Goal: Task Accomplishment & Management: Use online tool/utility

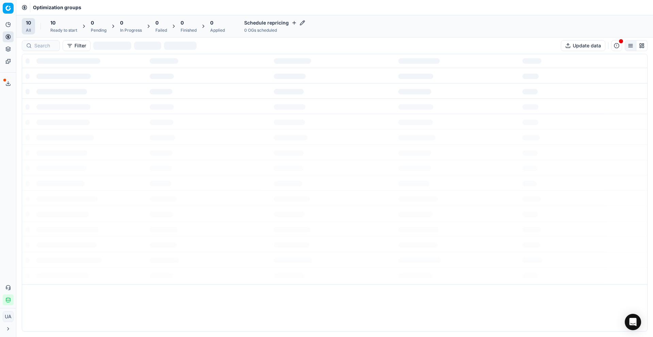
click at [10, 84] on icon at bounding box center [7, 83] width 5 height 5
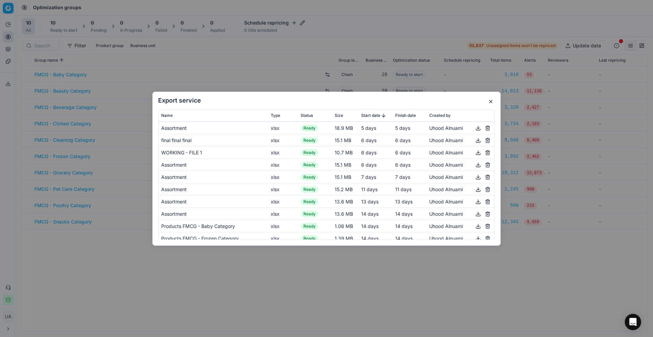
scroll to position [17, 0]
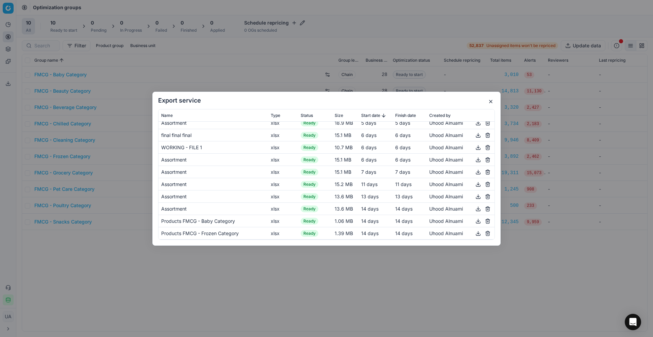
click at [484, 234] on button "button" at bounding box center [488, 233] width 8 height 8
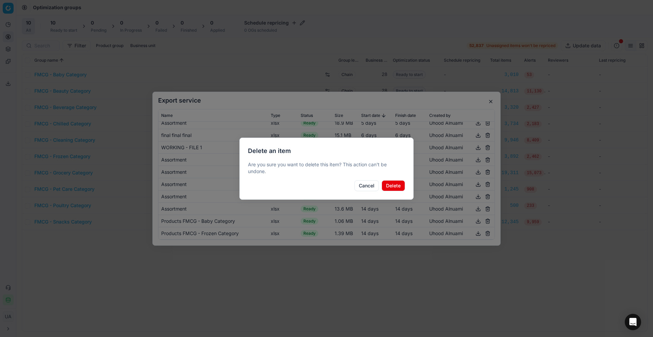
click at [395, 187] on button "Delete" at bounding box center [393, 185] width 23 height 11
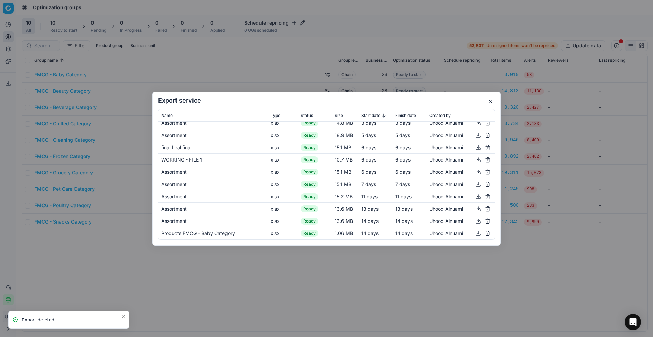
scroll to position [5, 0]
click at [485, 232] on button "button" at bounding box center [488, 233] width 8 height 8
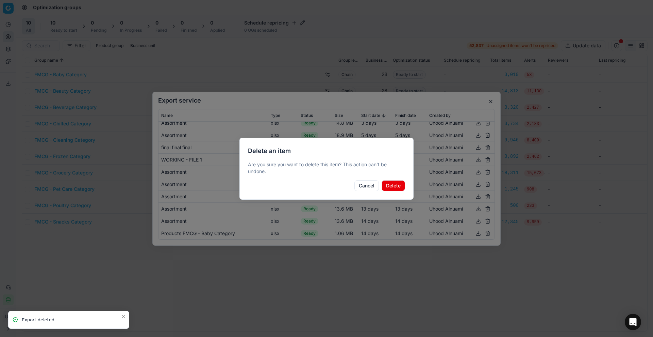
click at [400, 183] on button "Delete" at bounding box center [393, 185] width 23 height 11
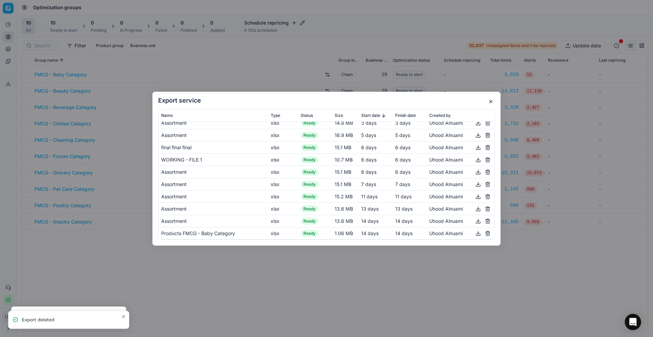
scroll to position [0, 0]
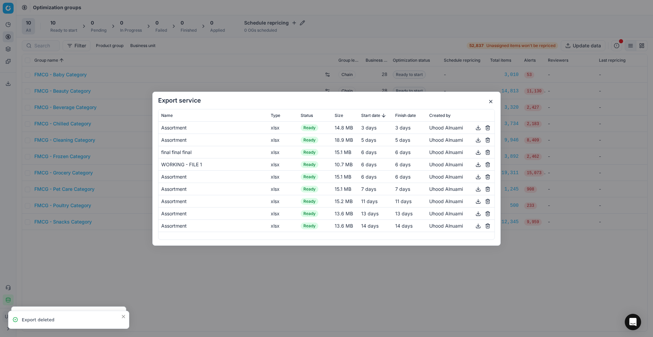
click at [486, 226] on button "button" at bounding box center [488, 225] width 8 height 8
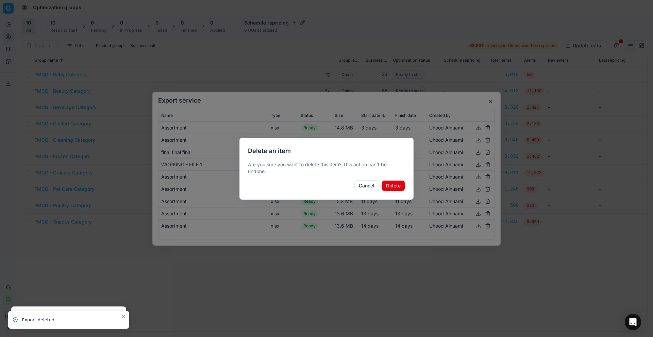
click at [392, 184] on button "Delete" at bounding box center [393, 185] width 23 height 11
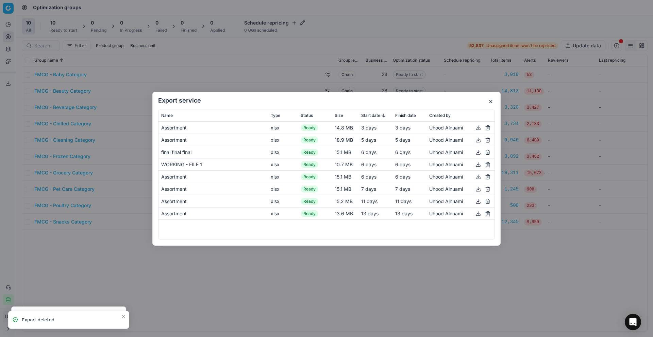
click at [489, 213] on button "button" at bounding box center [488, 213] width 8 height 8
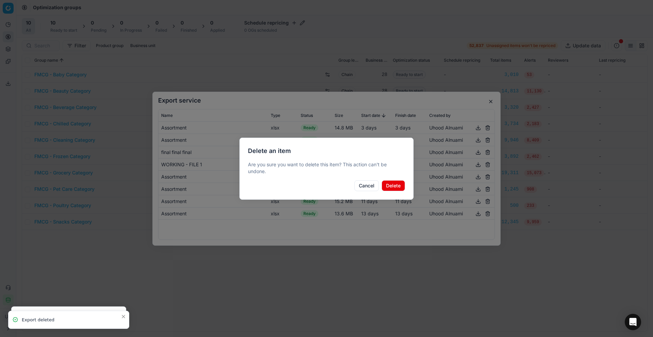
click at [396, 187] on button "Delete" at bounding box center [393, 185] width 23 height 11
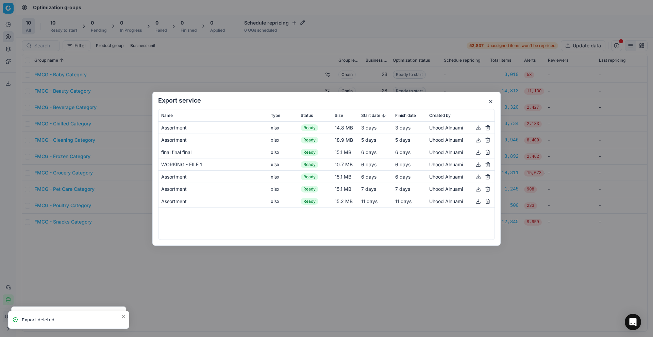
click at [491, 204] on button "button" at bounding box center [488, 201] width 8 height 8
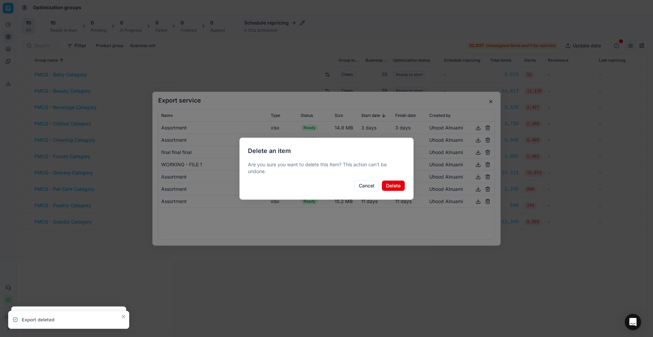
click at [398, 186] on button "Delete" at bounding box center [393, 185] width 23 height 11
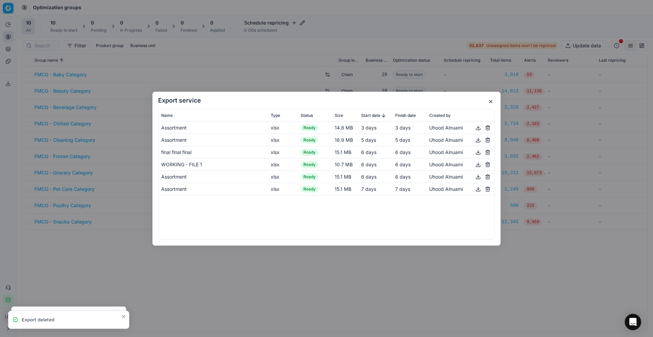
click at [489, 190] on button "button" at bounding box center [488, 188] width 8 height 8
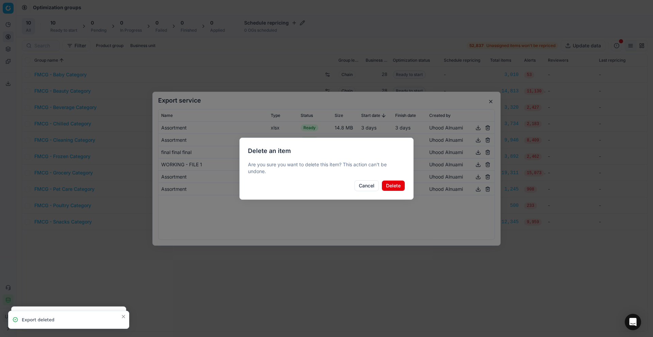
click at [394, 183] on button "Delete" at bounding box center [393, 185] width 23 height 11
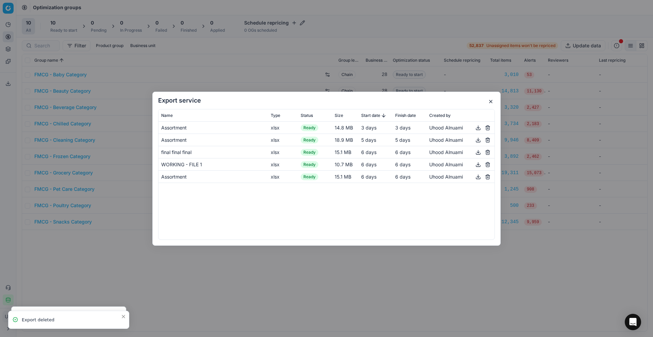
click at [488, 178] on button "button" at bounding box center [488, 176] width 8 height 8
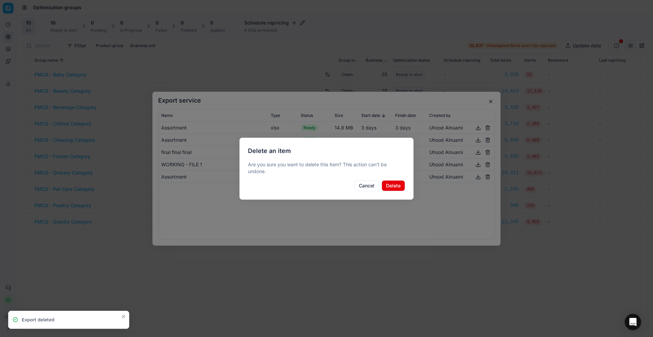
click at [390, 182] on button "Delete" at bounding box center [393, 185] width 23 height 11
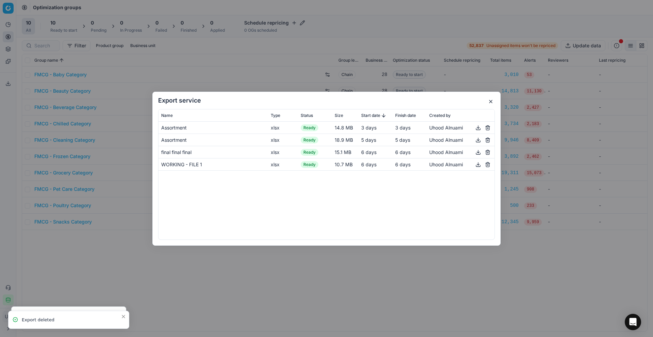
click at [487, 164] on button "button" at bounding box center [488, 164] width 8 height 8
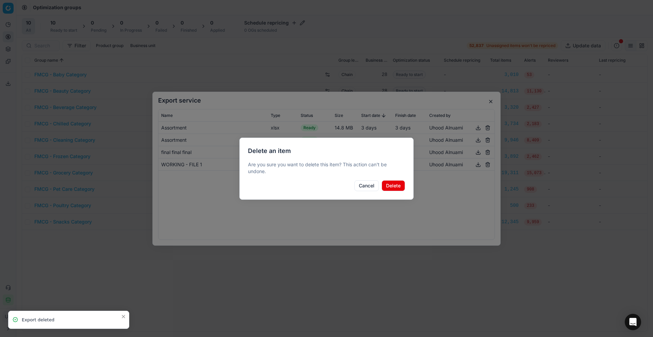
click at [395, 187] on button "Delete" at bounding box center [393, 185] width 23 height 11
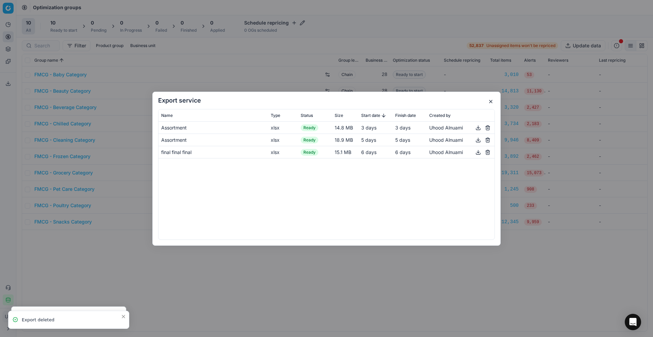
click at [488, 152] on button "button" at bounding box center [488, 152] width 8 height 8
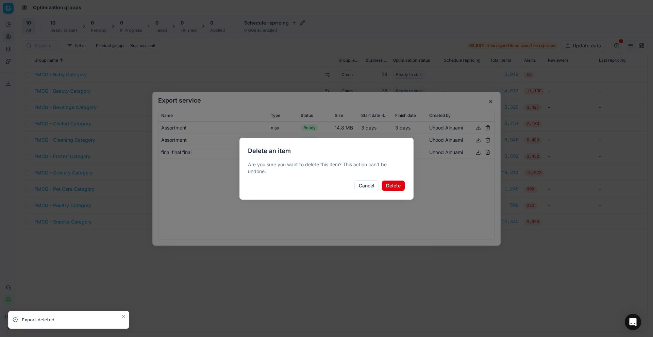
click at [401, 187] on button "Delete" at bounding box center [393, 185] width 23 height 11
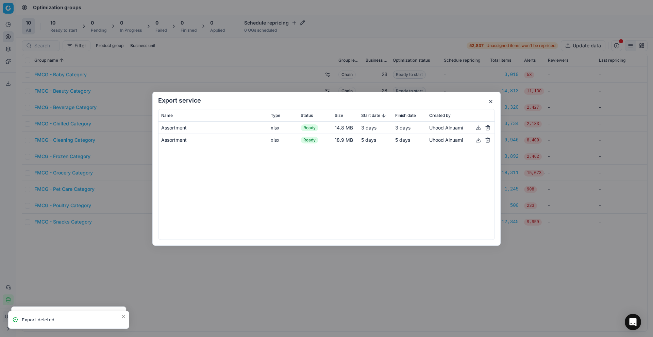
click at [490, 103] on button "button" at bounding box center [491, 101] width 8 height 8
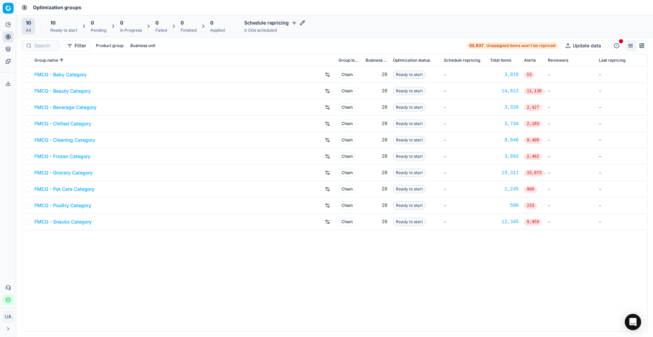
click at [64, 29] on div "Ready to start" at bounding box center [63, 30] width 27 height 5
click at [98, 29] on button "Start All" at bounding box center [93, 26] width 27 height 11
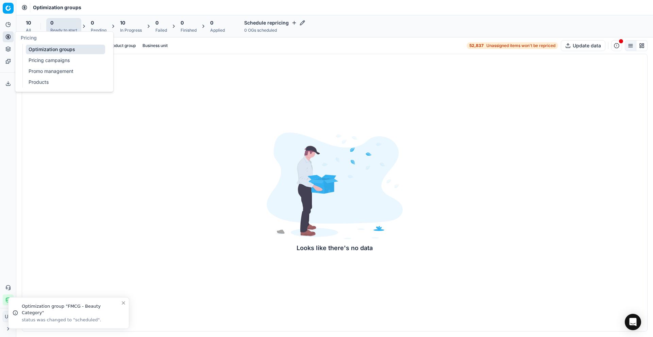
click at [10, 34] on icon at bounding box center [7, 36] width 5 height 5
click at [61, 55] on link "Pricing campaigns" at bounding box center [65, 60] width 79 height 10
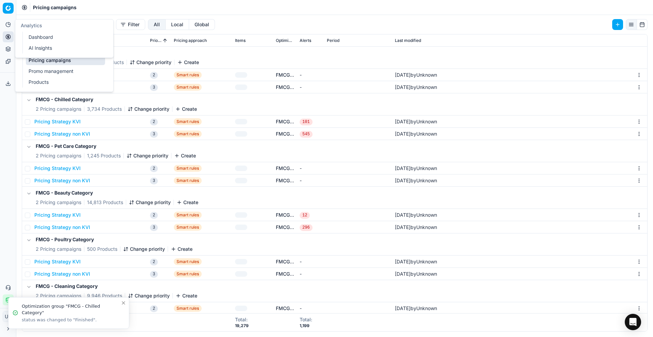
click at [8, 25] on icon at bounding box center [7, 24] width 5 height 5
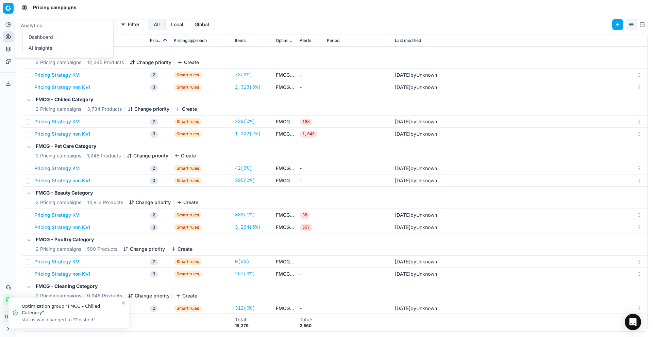
click at [28, 37] on link "Dashboard" at bounding box center [65, 37] width 79 height 10
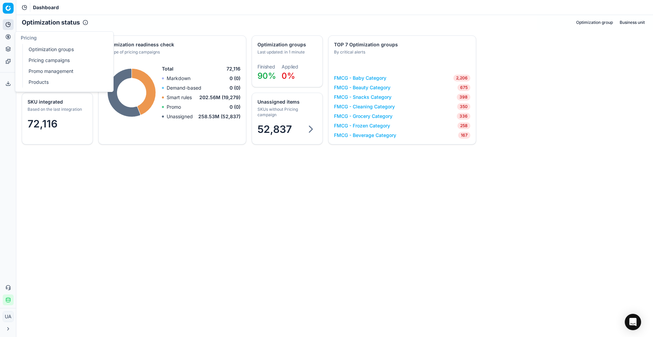
click at [35, 48] on link "Optimization groups" at bounding box center [65, 50] width 79 height 10
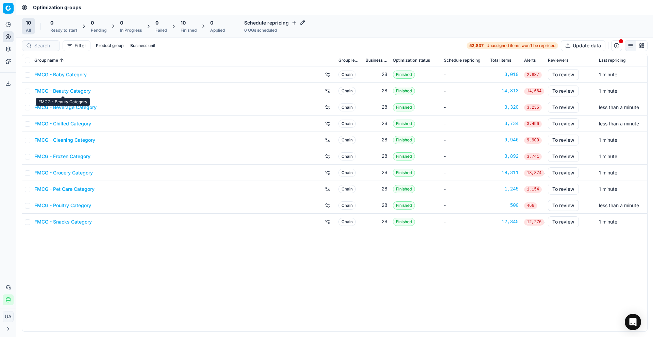
click at [89, 88] on link "FMCG - Beauty Category" at bounding box center [62, 90] width 56 height 7
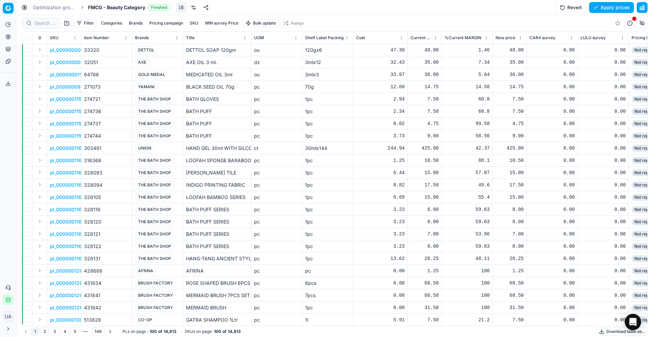
click at [605, 329] on button "Download table as..." at bounding box center [623, 331] width 50 height 8
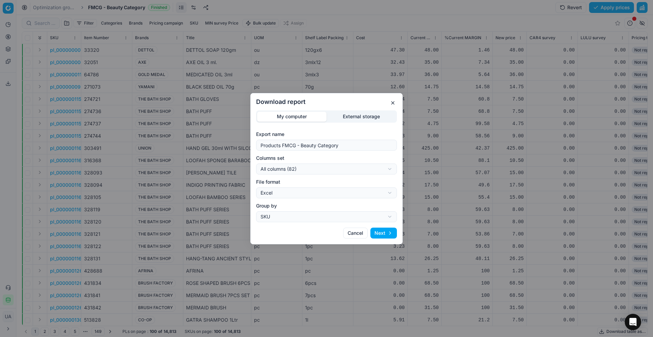
click at [384, 232] on button "Next" at bounding box center [384, 232] width 27 height 11
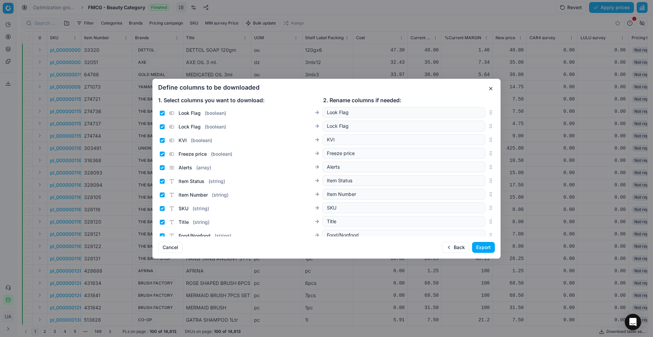
click at [478, 242] on button "Export" at bounding box center [483, 247] width 23 height 11
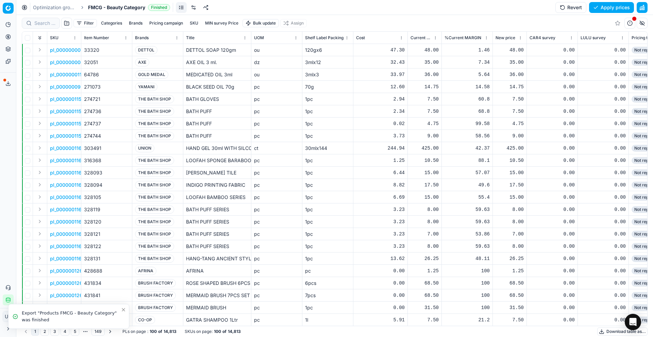
click at [11, 79] on button "Export service" at bounding box center [8, 83] width 11 height 11
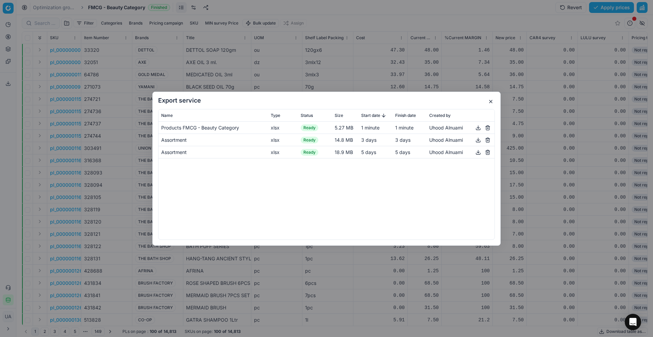
click at [476, 124] on button "button" at bounding box center [478, 127] width 8 height 8
click at [493, 101] on button "button" at bounding box center [491, 101] width 8 height 8
